Goal: Entertainment & Leisure: Browse casually

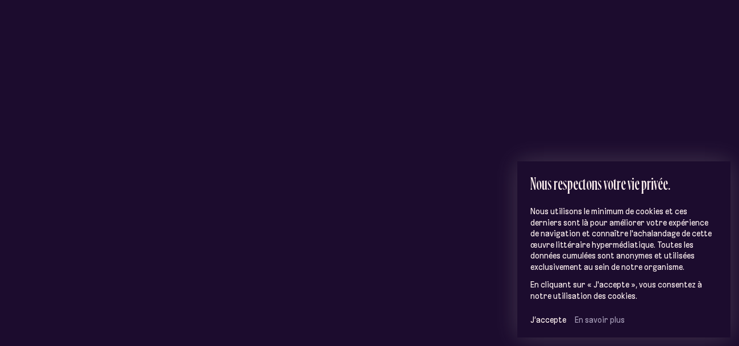
scroll to position [120, 0]
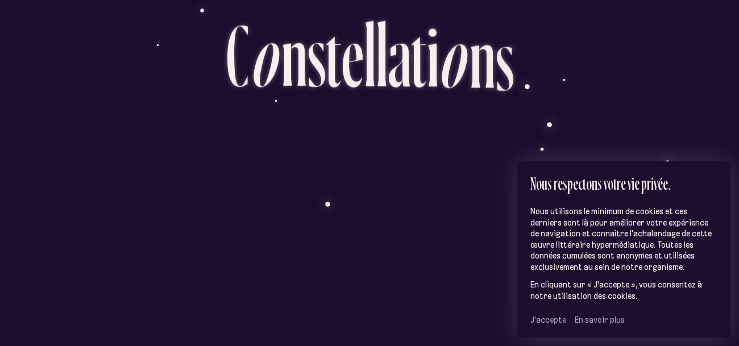
click at [547, 322] on span "J’accepte" at bounding box center [548, 320] width 36 height 10
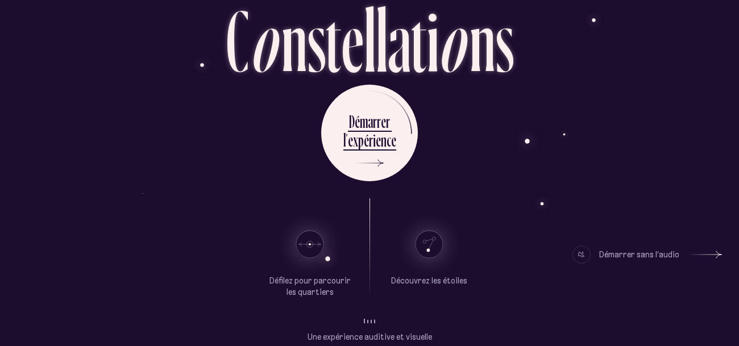
scroll to position [79, 0]
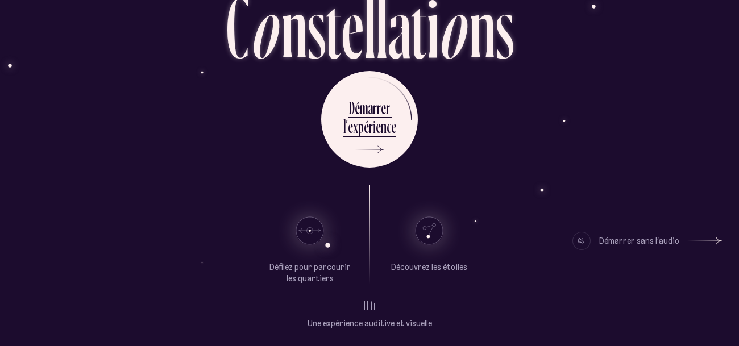
click at [517, 68] on div "Oeuvre littéraire hypermédiatique C o n s t e l l a t i o n s D é m a r r e r l…" at bounding box center [369, 94] width 682 height 346
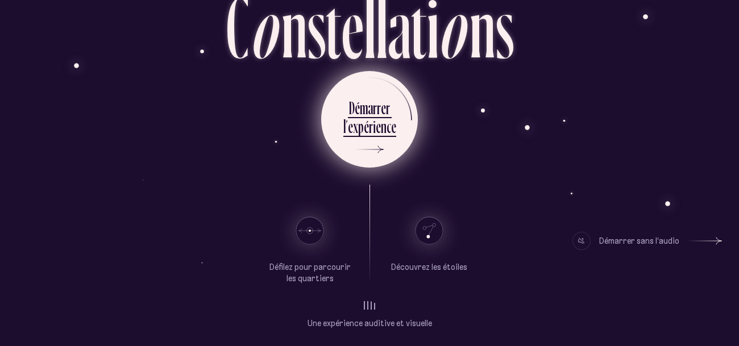
click at [361, 125] on div "p" at bounding box center [361, 126] width 6 height 22
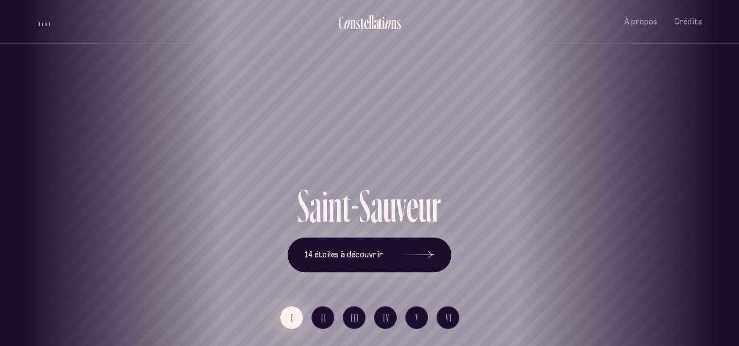
click at [289, 319] on button "I" at bounding box center [291, 317] width 23 height 23
click at [327, 257] on span "14 étoiles à découvrir" at bounding box center [344, 255] width 78 height 10
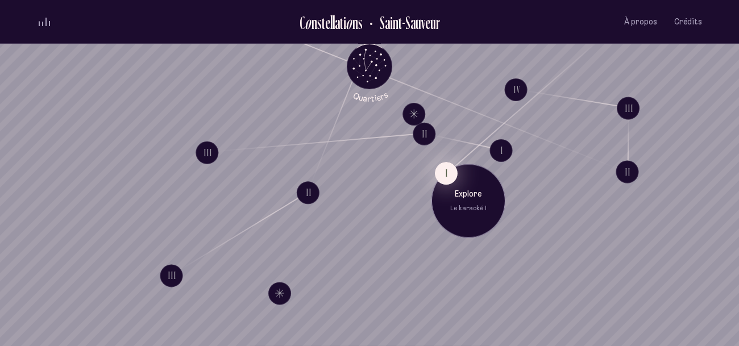
click at [441, 173] on button "I" at bounding box center [446, 173] width 23 height 23
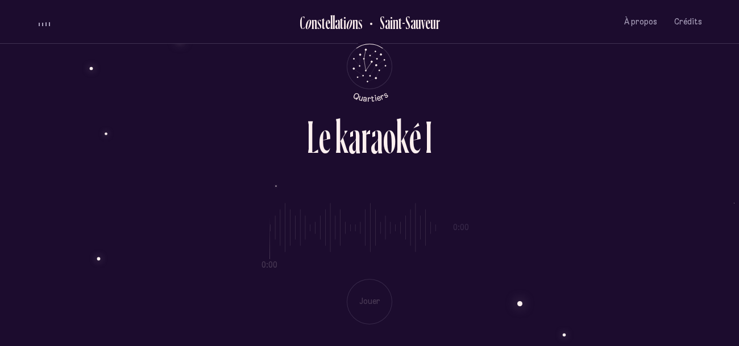
click at [366, 290] on div "0:00 0:00 Jouer" at bounding box center [369, 254] width 665 height 139
click at [366, 291] on div "0:00 0:00 Jouer" at bounding box center [369, 254] width 665 height 139
click at [380, 160] on div "a" at bounding box center [377, 137] width 13 height 46
click at [374, 134] on div "a" at bounding box center [377, 137] width 13 height 46
click at [389, 196] on div "0:00 0:00 Jouer" at bounding box center [369, 254] width 665 height 139
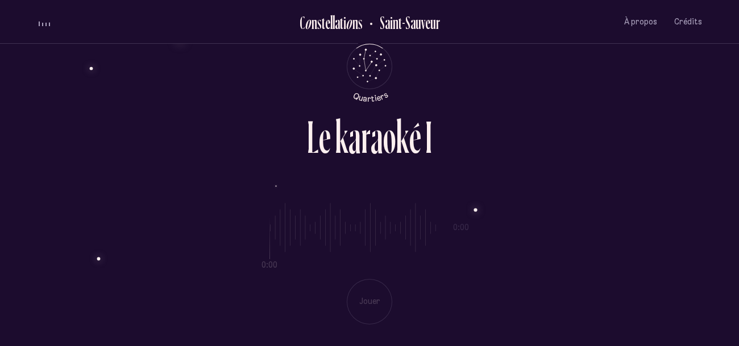
click at [344, 215] on div "0:00 0:00 Jouer" at bounding box center [369, 254] width 665 height 139
click at [476, 211] on div "0:00 0:00 Jouer" at bounding box center [369, 254] width 665 height 139
click at [389, 225] on div "0:00 0:00 Jouer" at bounding box center [369, 254] width 665 height 139
click at [38, 23] on button "volume audio" at bounding box center [44, 22] width 15 height 12
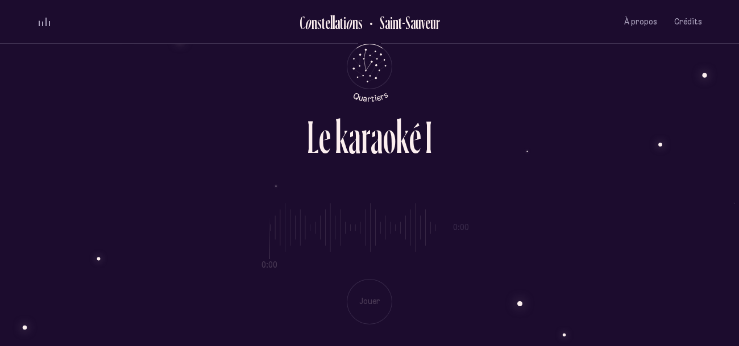
click at [316, 231] on div "0:00 0:00 Jouer" at bounding box center [369, 254] width 665 height 139
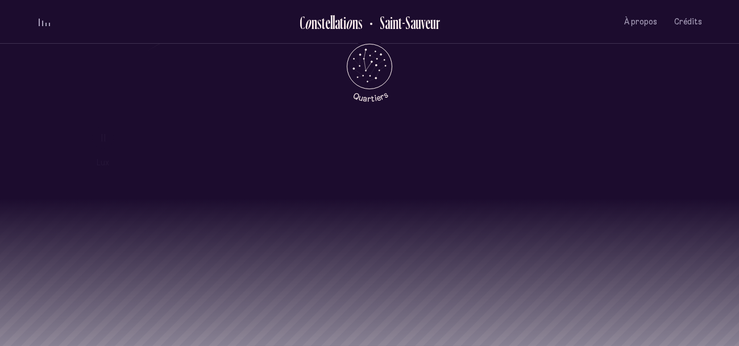
scroll to position [771, 0]
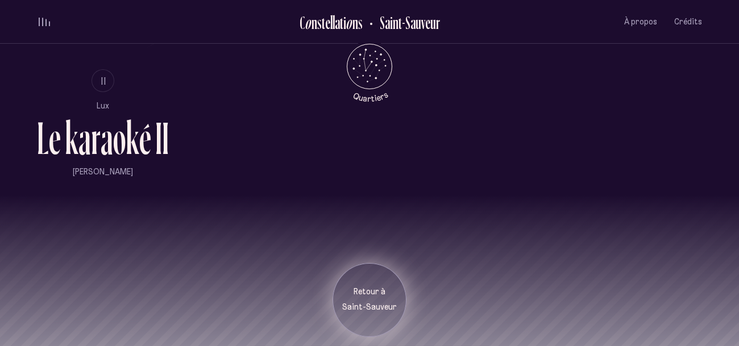
click at [374, 317] on div "Retour à [GEOGRAPHIC_DATA]" at bounding box center [370, 300] width 74 height 74
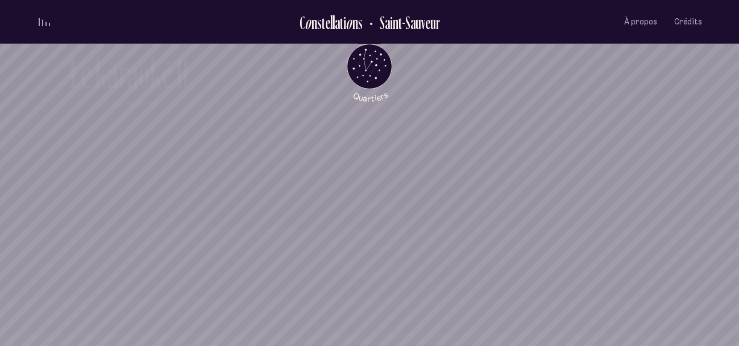
scroll to position [691, 0]
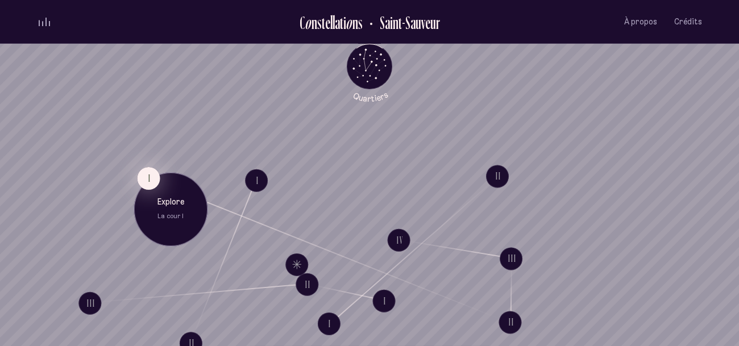
click at [144, 172] on button "I" at bounding box center [148, 178] width 23 height 23
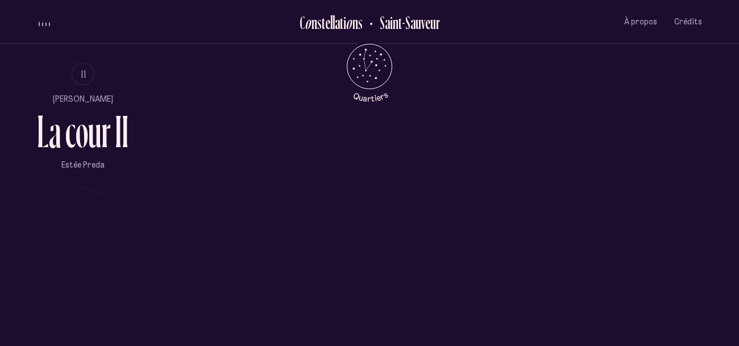
scroll to position [779, 0]
click at [82, 74] on span "II" at bounding box center [84, 74] width 6 height 10
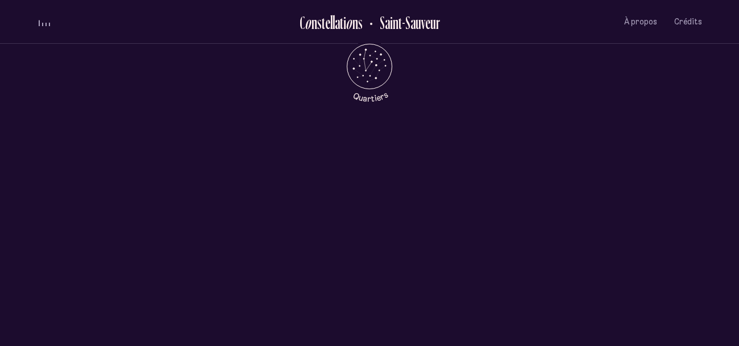
scroll to position [0, 0]
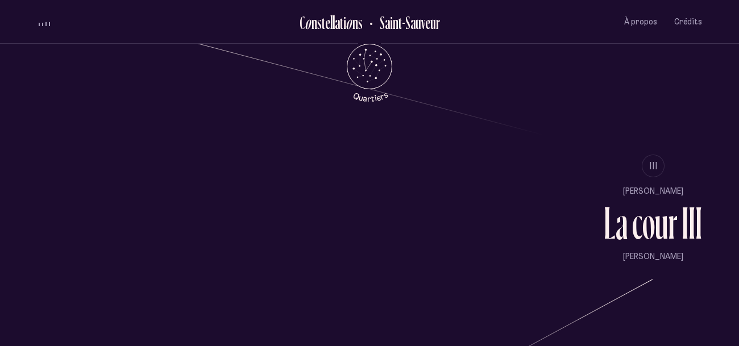
scroll to position [958, 0]
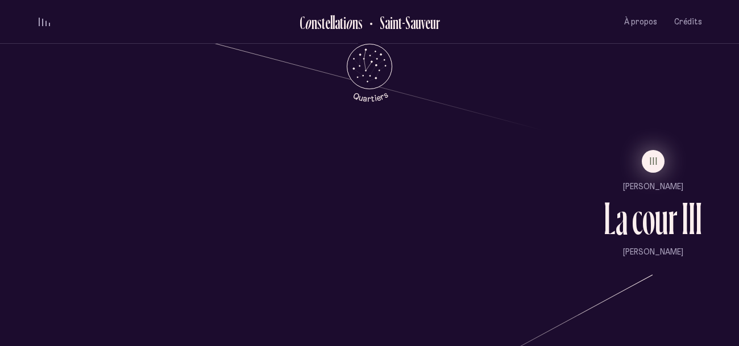
click at [649, 153] on button "III" at bounding box center [653, 161] width 23 height 23
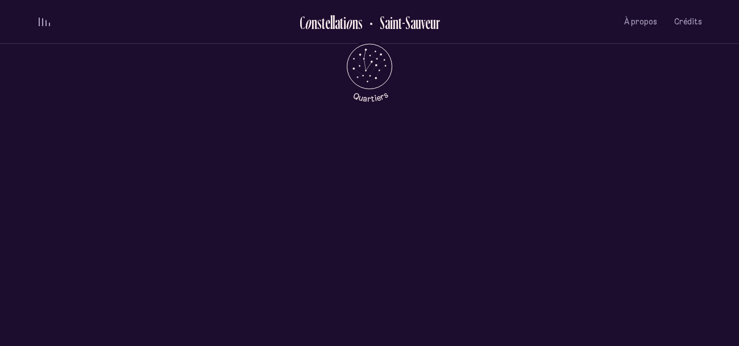
scroll to position [0, 0]
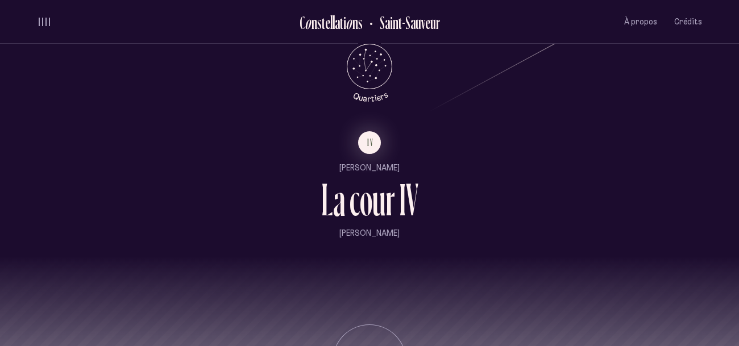
scroll to position [1242, 0]
click at [373, 147] on span "IV" at bounding box center [370, 145] width 7 height 10
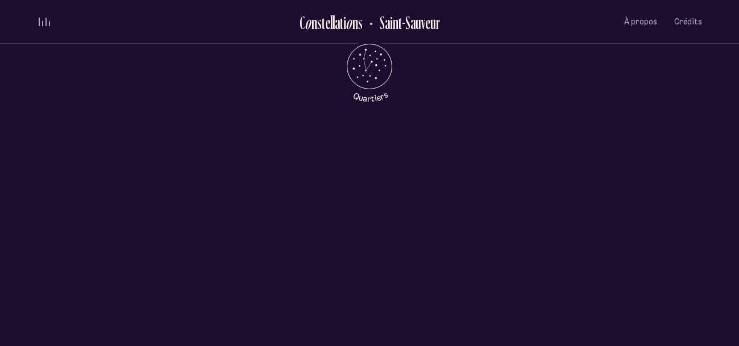
scroll to position [0, 0]
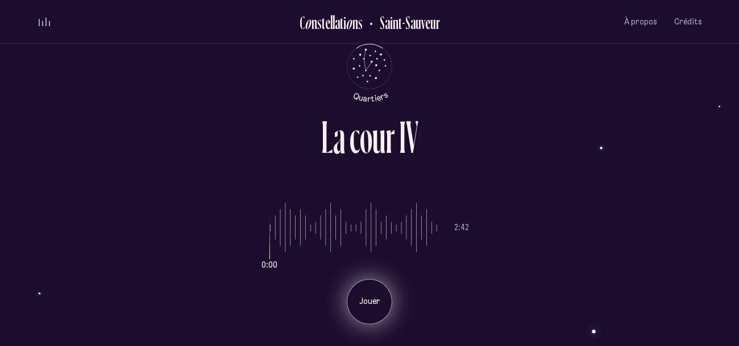
click at [370, 304] on p "Jouer" at bounding box center [369, 301] width 28 height 11
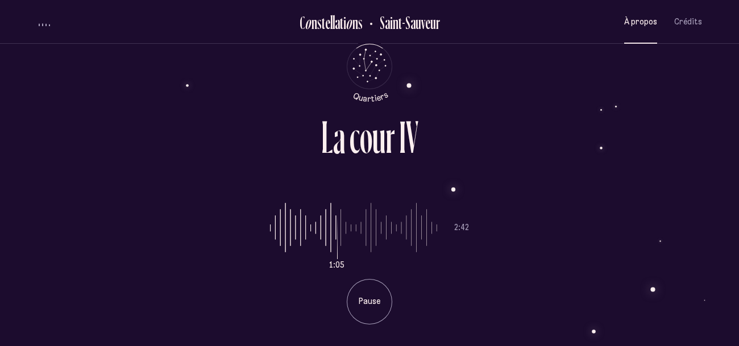
click at [644, 21] on span "À propos" at bounding box center [640, 22] width 33 height 10
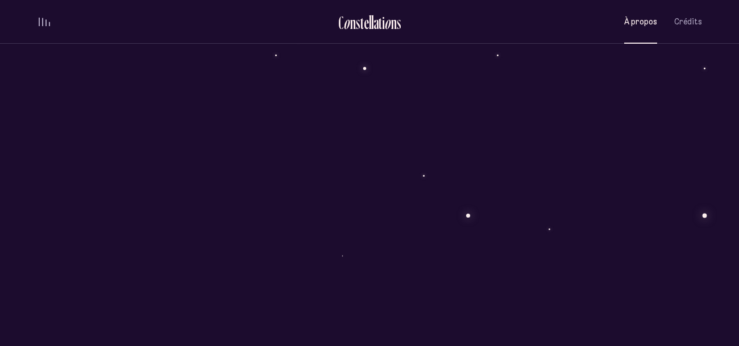
scroll to position [976, 0]
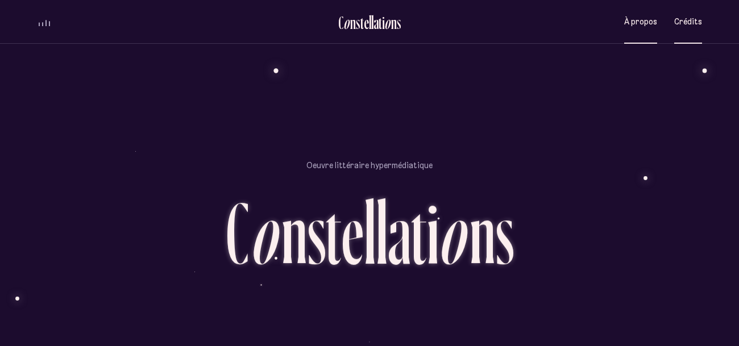
click at [702, 12] on button "Crédits" at bounding box center [688, 22] width 28 height 27
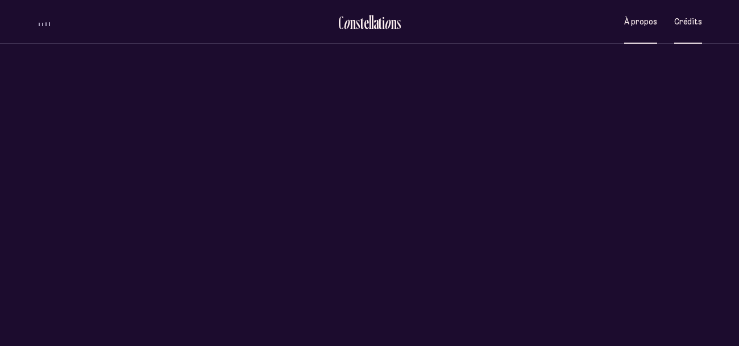
scroll to position [0, 0]
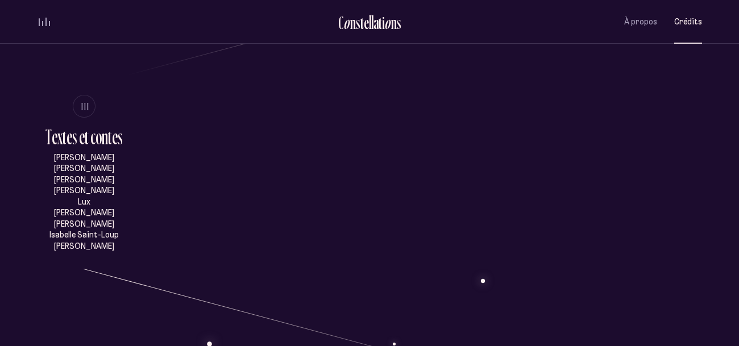
scroll to position [576, 0]
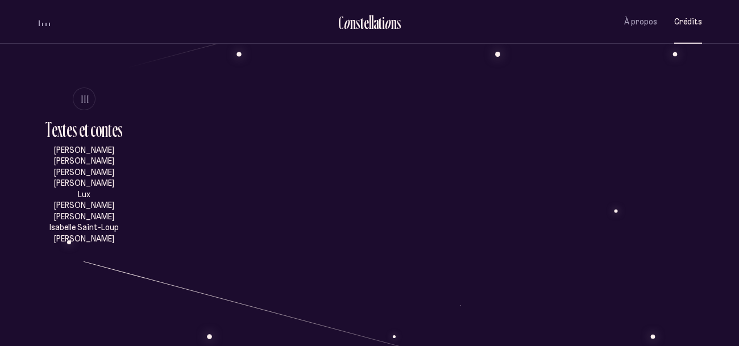
drag, startPoint x: 57, startPoint y: 150, endPoint x: 114, endPoint y: 237, distance: 104.7
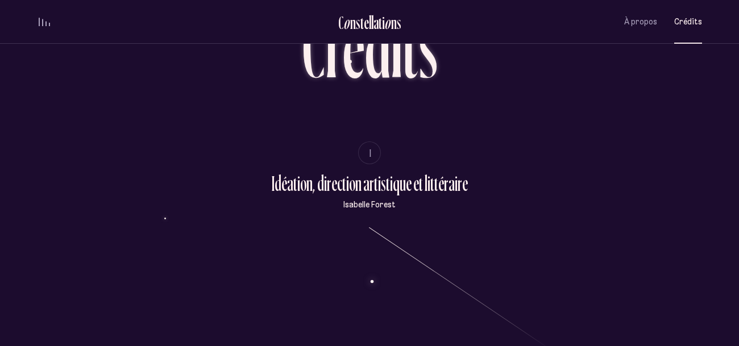
scroll to position [0, 0]
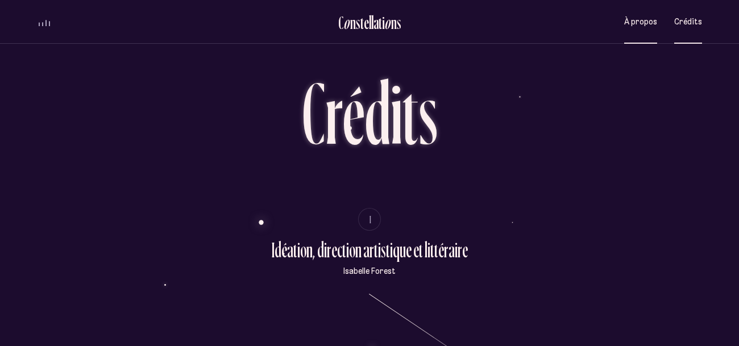
click at [645, 27] on button "À propos" at bounding box center [640, 22] width 33 height 27
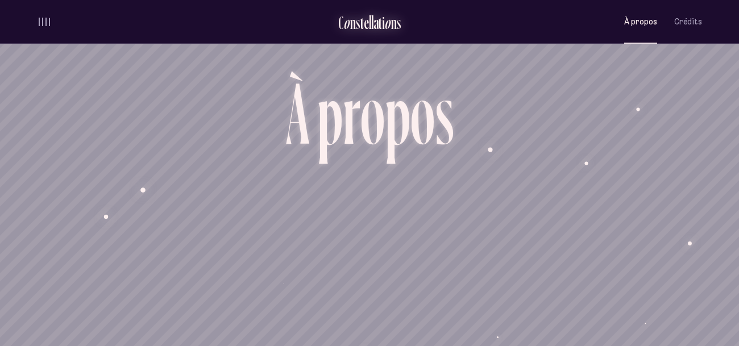
click at [364, 29] on div "e" at bounding box center [366, 22] width 5 height 19
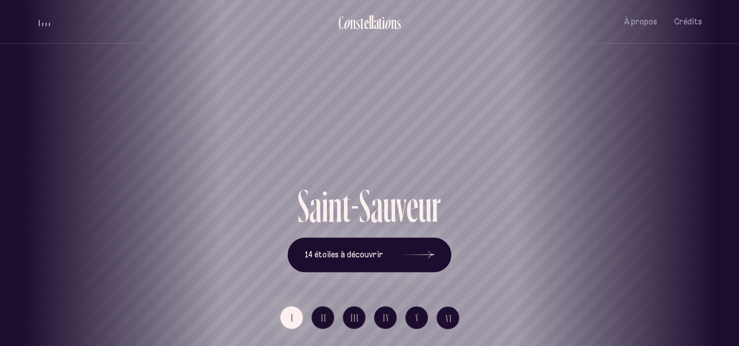
click at [374, 260] on div "[GEOGRAPHIC_DATA] [GEOGRAPHIC_DATA] [GEOGRAPHIC_DATA][PERSON_NAME][GEOGRAPHIC_D…" at bounding box center [369, 173] width 739 height 346
click at [412, 259] on icon at bounding box center [417, 254] width 34 height 85
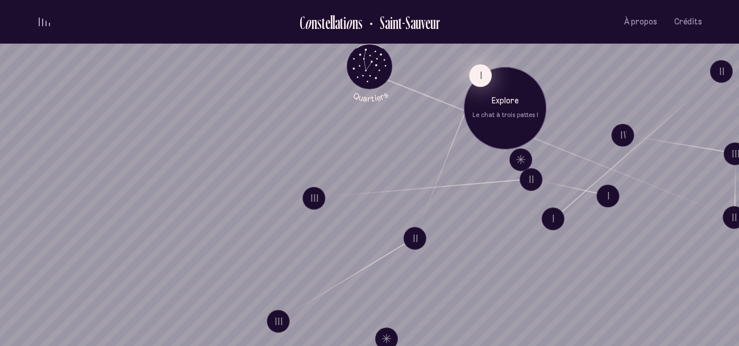
click at [479, 72] on button "I" at bounding box center [480, 75] width 23 height 23
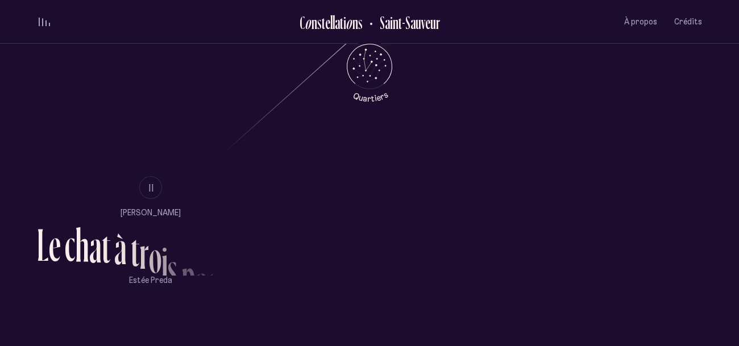
scroll to position [678, 0]
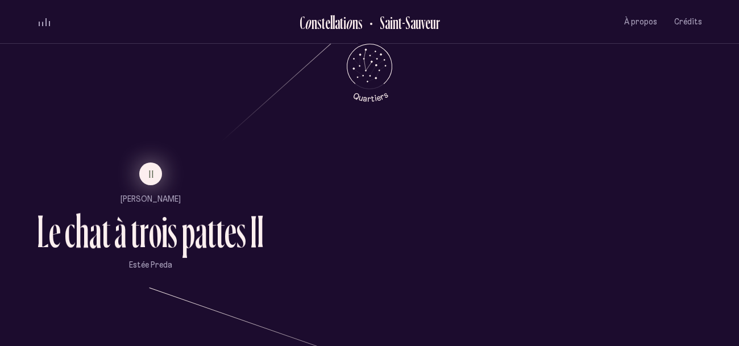
click at [151, 175] on span "II" at bounding box center [152, 174] width 6 height 10
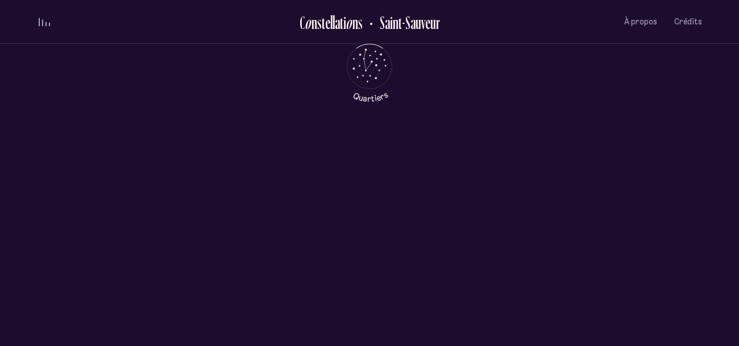
scroll to position [0, 0]
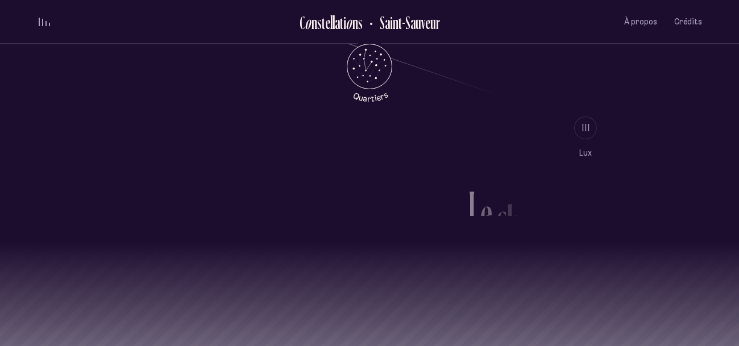
scroll to position [1001, 0]
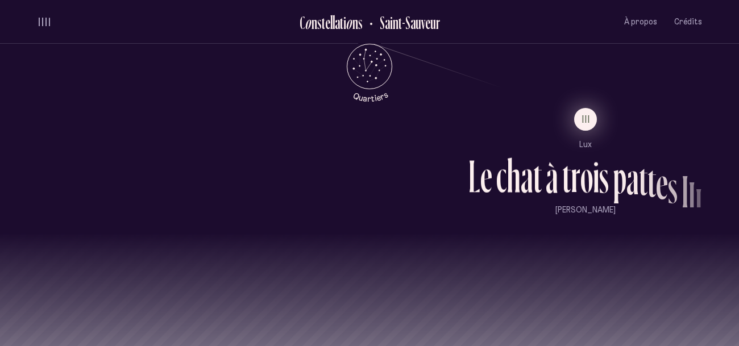
click at [594, 126] on button "III" at bounding box center [585, 119] width 23 height 23
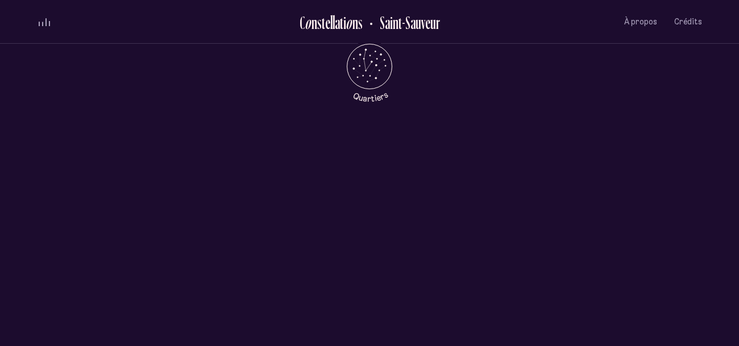
scroll to position [0, 0]
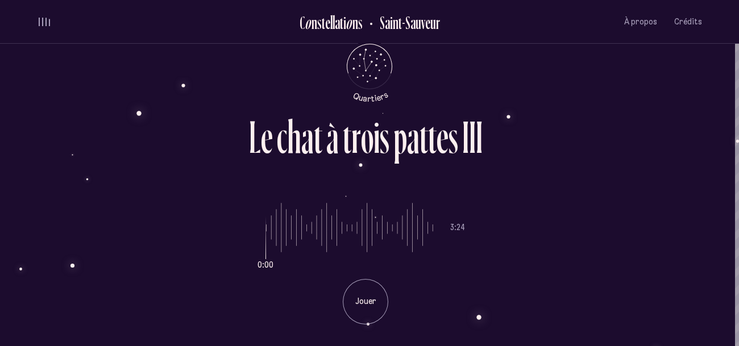
scroll to position [0, 4]
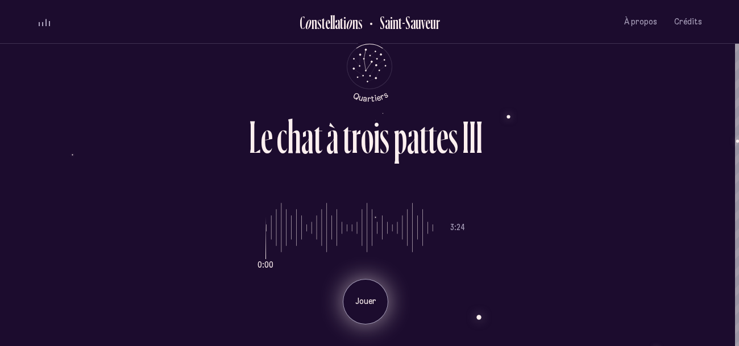
click at [357, 296] on p "Jouer" at bounding box center [365, 301] width 28 height 11
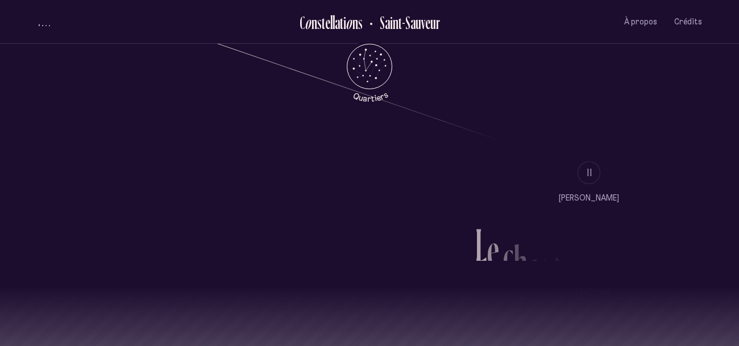
scroll to position [1060, 0]
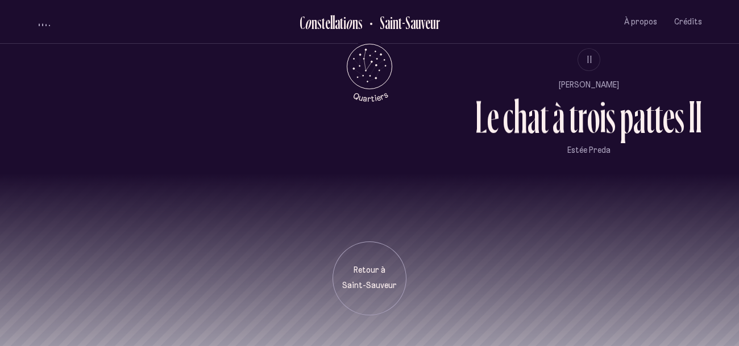
click at [362, 218] on div "Retour à [GEOGRAPHIC_DATA]" at bounding box center [369, 244] width 739 height 142
click at [360, 258] on div "Retour à [GEOGRAPHIC_DATA]" at bounding box center [370, 279] width 74 height 74
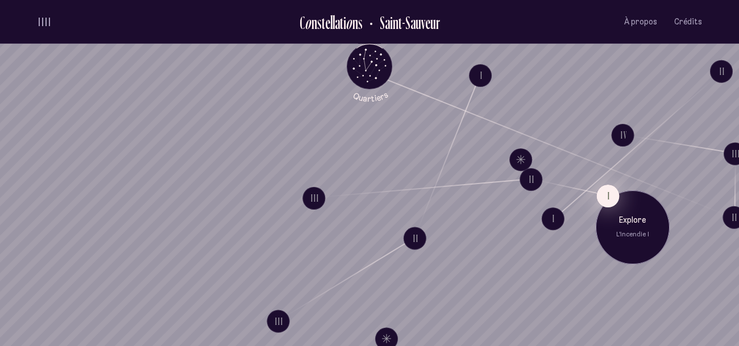
click at [601, 190] on button "I" at bounding box center [607, 196] width 23 height 23
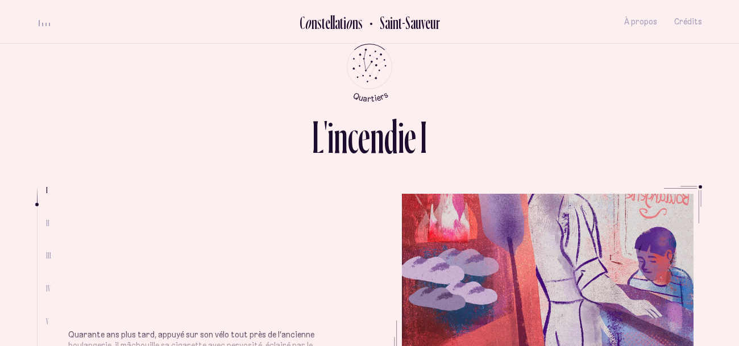
scroll to position [157, 0]
click at [608, 196] on button "I" at bounding box center [608, 196] width 0 height 0
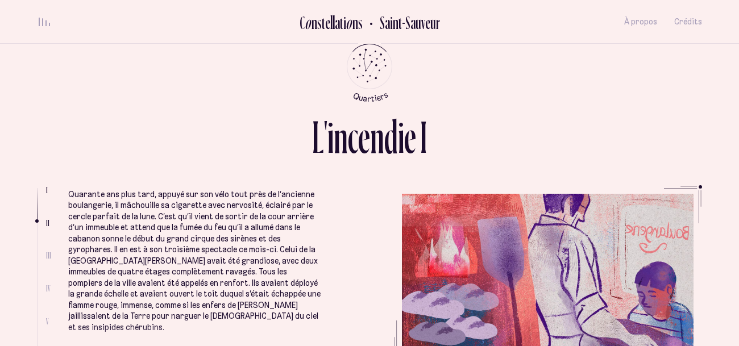
scroll to position [293, 0]
